Goal: Task Accomplishment & Management: Use online tool/utility

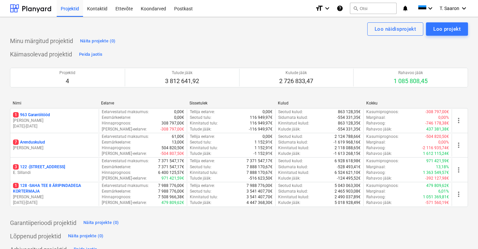
drag, startPoint x: 82, startPoint y: 166, endPoint x: 88, endPoint y: 165, distance: 6.1
click at [82, 166] on div "3 122 - [STREET_ADDRESS]" at bounding box center [54, 167] width 83 height 6
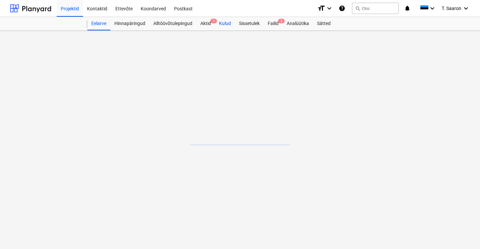
click at [231, 21] on div "Kulud" at bounding box center [225, 23] width 20 height 13
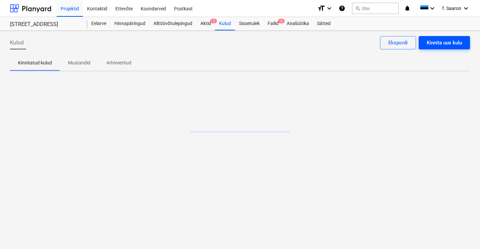
click at [450, 43] on div "Kinnita uus kulu" at bounding box center [444, 42] width 35 height 9
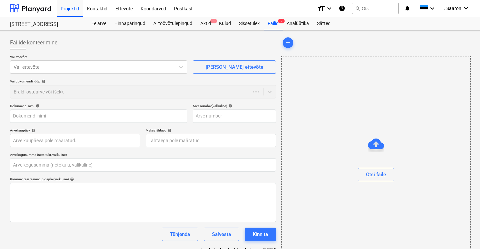
type input "0,00"
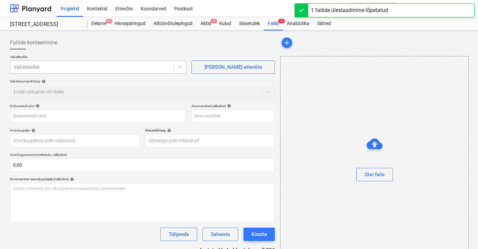
type input "A25097421.pdf"
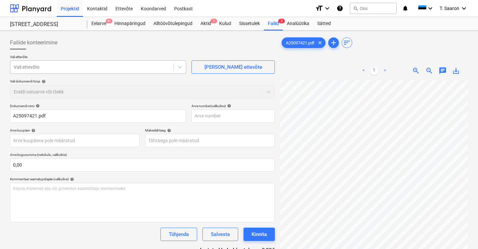
click at [62, 72] on div "Vali ettevõte" at bounding box center [98, 66] width 176 height 13
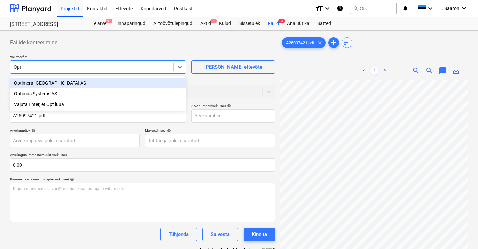
type input "Optim"
click at [62, 82] on div "Optimera [GEOGRAPHIC_DATA] AS" at bounding box center [98, 83] width 176 height 11
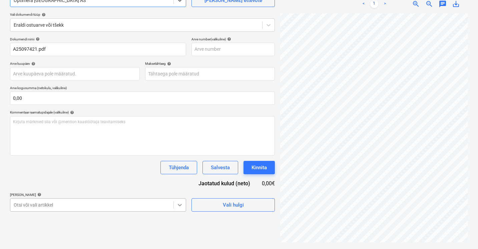
click at [180, 182] on body "Projektid Kontaktid Ettevõte Koondarved Postkast format_size keyboard_arrow_dow…" at bounding box center [239, 57] width 478 height 249
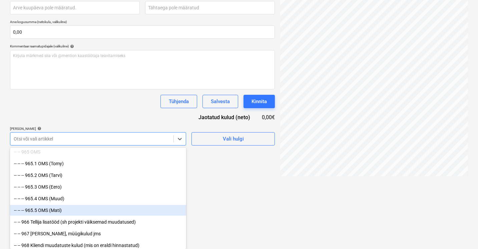
scroll to position [7853, 0]
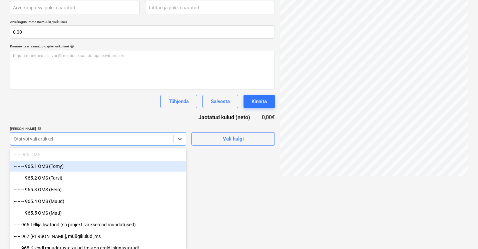
click at [58, 163] on div "-- -- -- 965.1 OMS (Tomy)" at bounding box center [98, 166] width 176 height 11
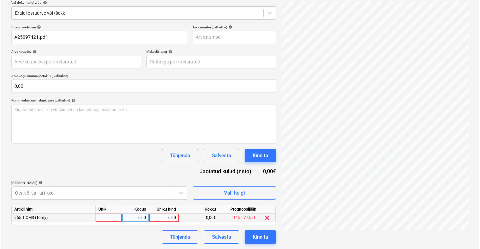
scroll to position [78, 0]
drag, startPoint x: 91, startPoint y: 173, endPoint x: 205, endPoint y: 215, distance: 121.6
click at [221, 171] on html "Projektid Kontaktid Ettevõte Koondarved Postkast format_size keyboard_arrow_dow…" at bounding box center [239, 46] width 478 height 249
click at [109, 219] on div at bounding box center [107, 218] width 27 height 8
type input "kmpl"
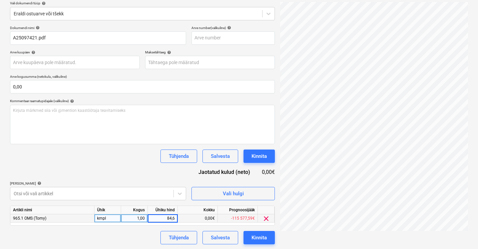
type input "84,62"
click at [257, 233] on div "Kinnita" at bounding box center [258, 237] width 15 height 9
